Goal: Task Accomplishment & Management: Complete application form

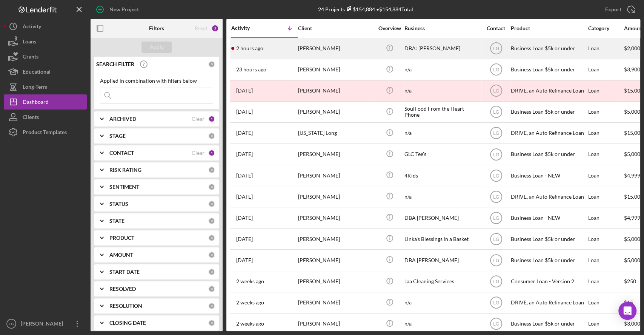
click at [298, 49] on td "[PERSON_NAME]" at bounding box center [336, 48] width 77 height 21
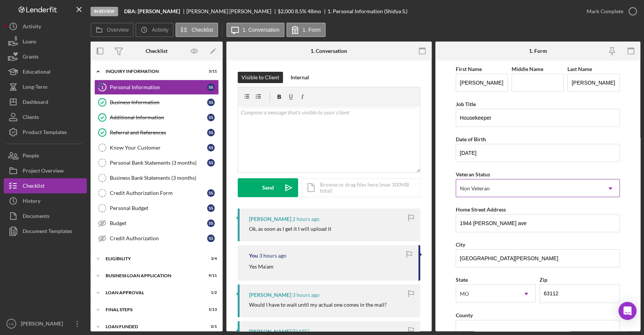
scroll to position [232, 0]
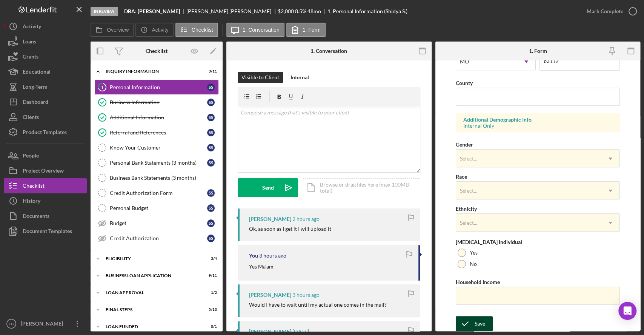
click at [475, 317] on div "Save" at bounding box center [480, 323] width 11 height 15
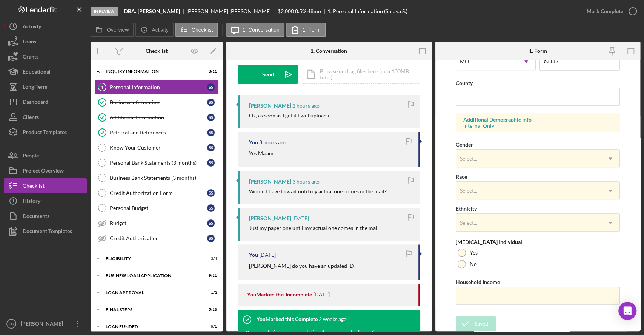
scroll to position [114, 0]
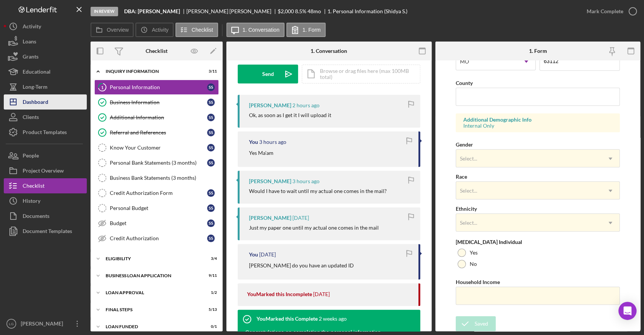
click at [42, 103] on div "Dashboard" at bounding box center [36, 102] width 26 height 17
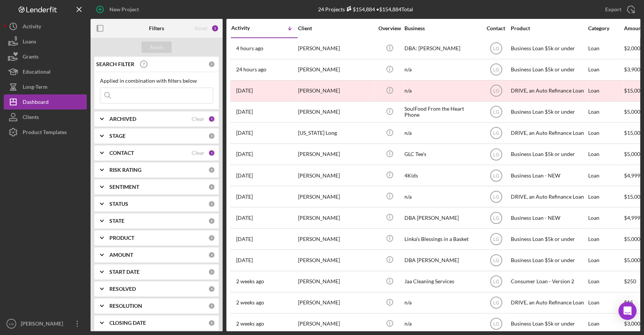
click at [104, 29] on icon "button" at bounding box center [100, 28] width 17 height 17
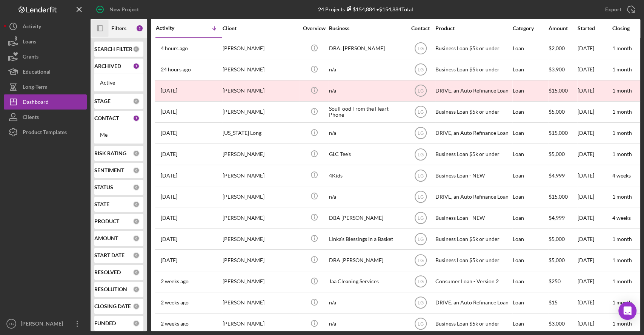
drag, startPoint x: 110, startPoint y: 32, endPoint x: 104, endPoint y: 29, distance: 6.7
click at [104, 29] on icon "Icon/Panel Side Expand" at bounding box center [100, 28] width 17 height 17
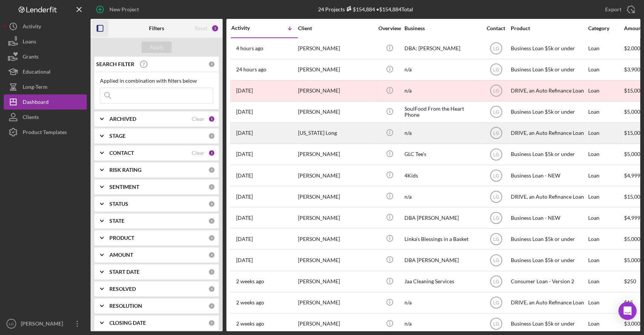
click at [290, 134] on div "[DATE] [US_STATE] Long" at bounding box center [264, 133] width 66 height 20
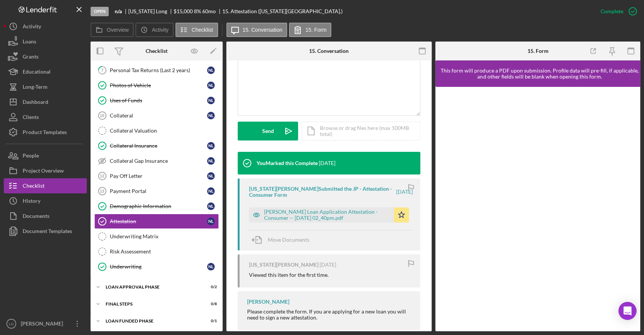
scroll to position [169, 0]
click at [380, 214] on div "[PERSON_NAME] Loan Application Attestation - Consumer -- [DATE] 02_40pm.pdf" at bounding box center [327, 214] width 126 height 12
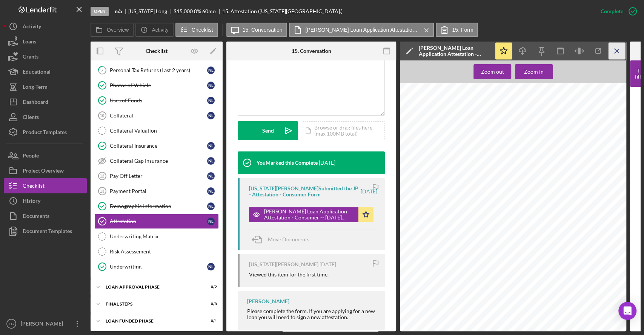
click at [612, 52] on icon "Icon/Menu Close" at bounding box center [617, 51] width 17 height 17
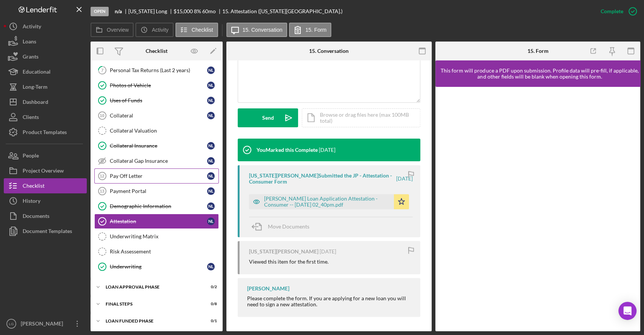
scroll to position [66, 0]
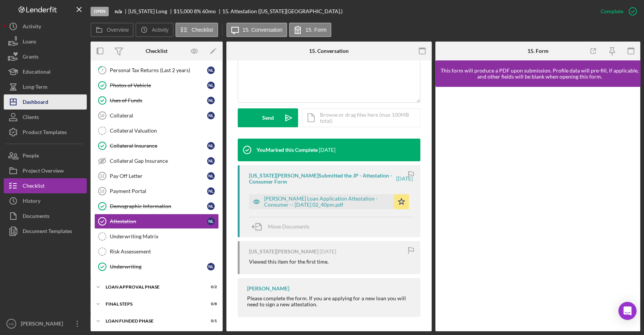
click at [36, 104] on div "Dashboard" at bounding box center [36, 102] width 26 height 17
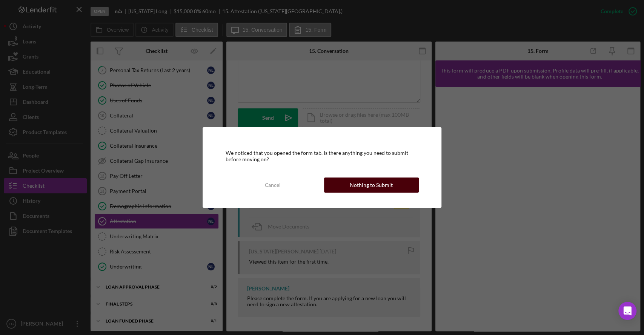
click at [337, 182] on button "Nothing to Submit" at bounding box center [371, 184] width 95 height 15
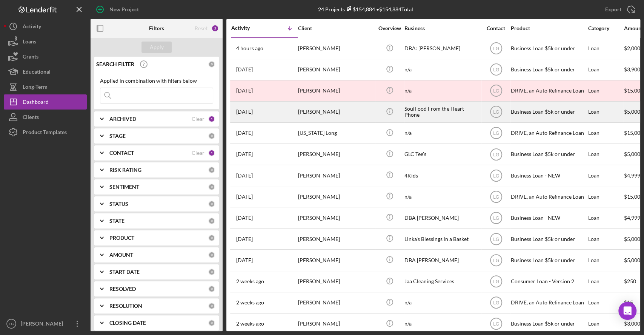
click at [332, 102] on div "[PERSON_NAME]" at bounding box center [335, 112] width 75 height 20
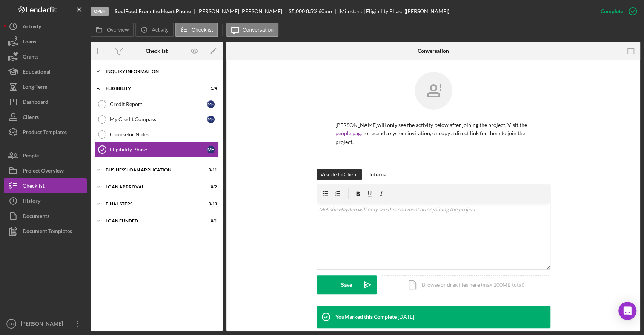
click at [135, 67] on div "Icon/Expander INQUIRY INFORMATION 0 / 11" at bounding box center [157, 71] width 132 height 15
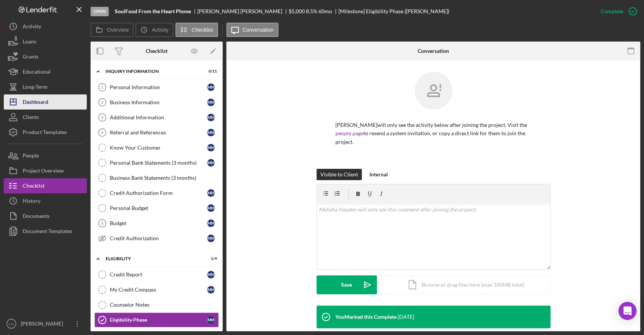
click at [51, 104] on button "Icon/Dashboard Dashboard" at bounding box center [45, 101] width 83 height 15
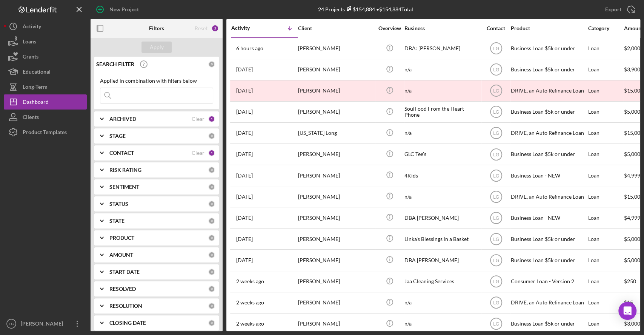
click at [78, 268] on div at bounding box center [45, 228] width 83 height 176
